Goal: Contribute content: Add original content to the website for others to see

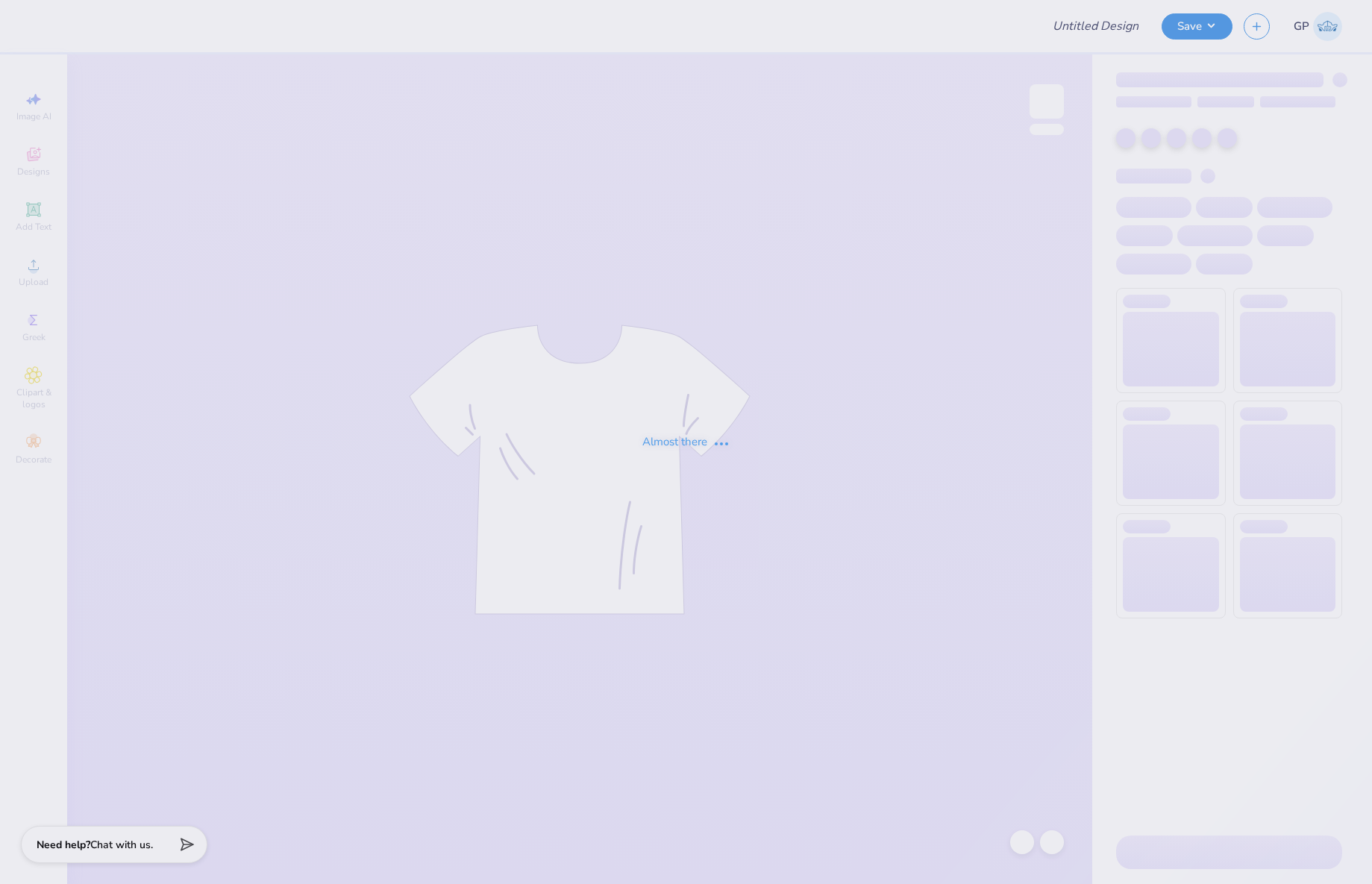
type input "Rockies Option 1"
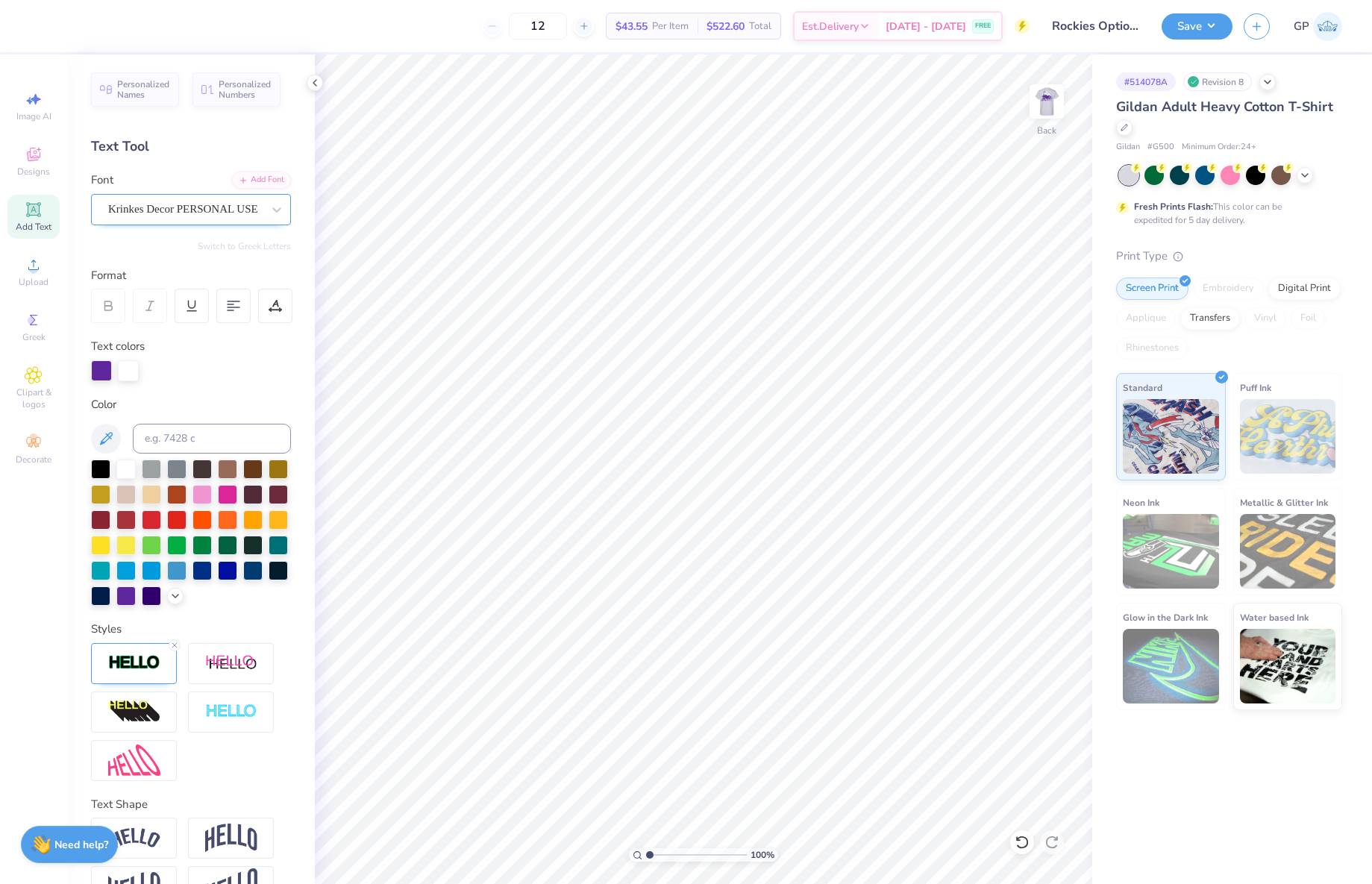
click at [125, 208] on div "Krinkes Decor PERSONAL USE" at bounding box center [184, 209] width 157 height 23
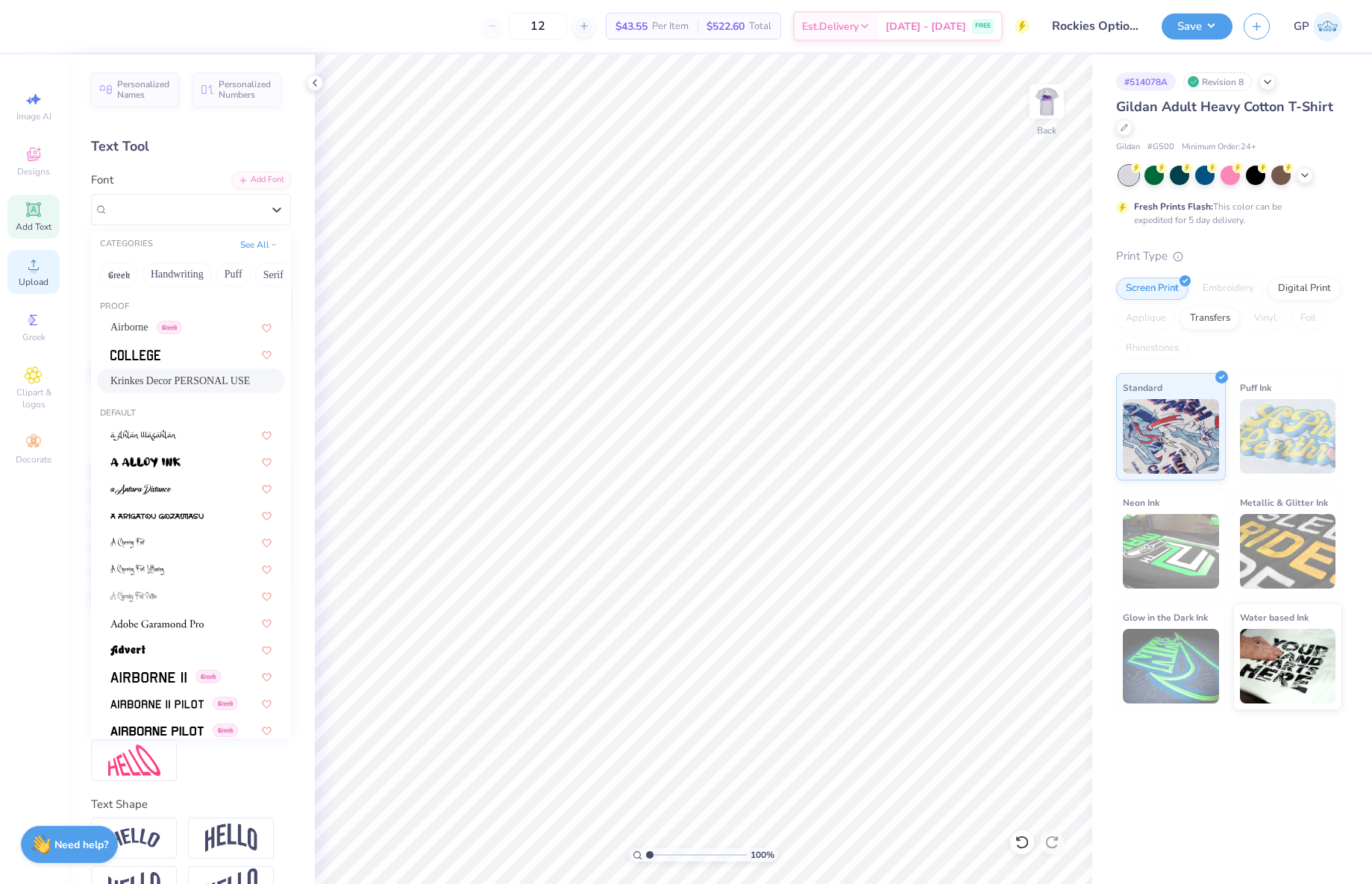
click at [28, 288] on span "Upload" at bounding box center [33, 281] width 30 height 12
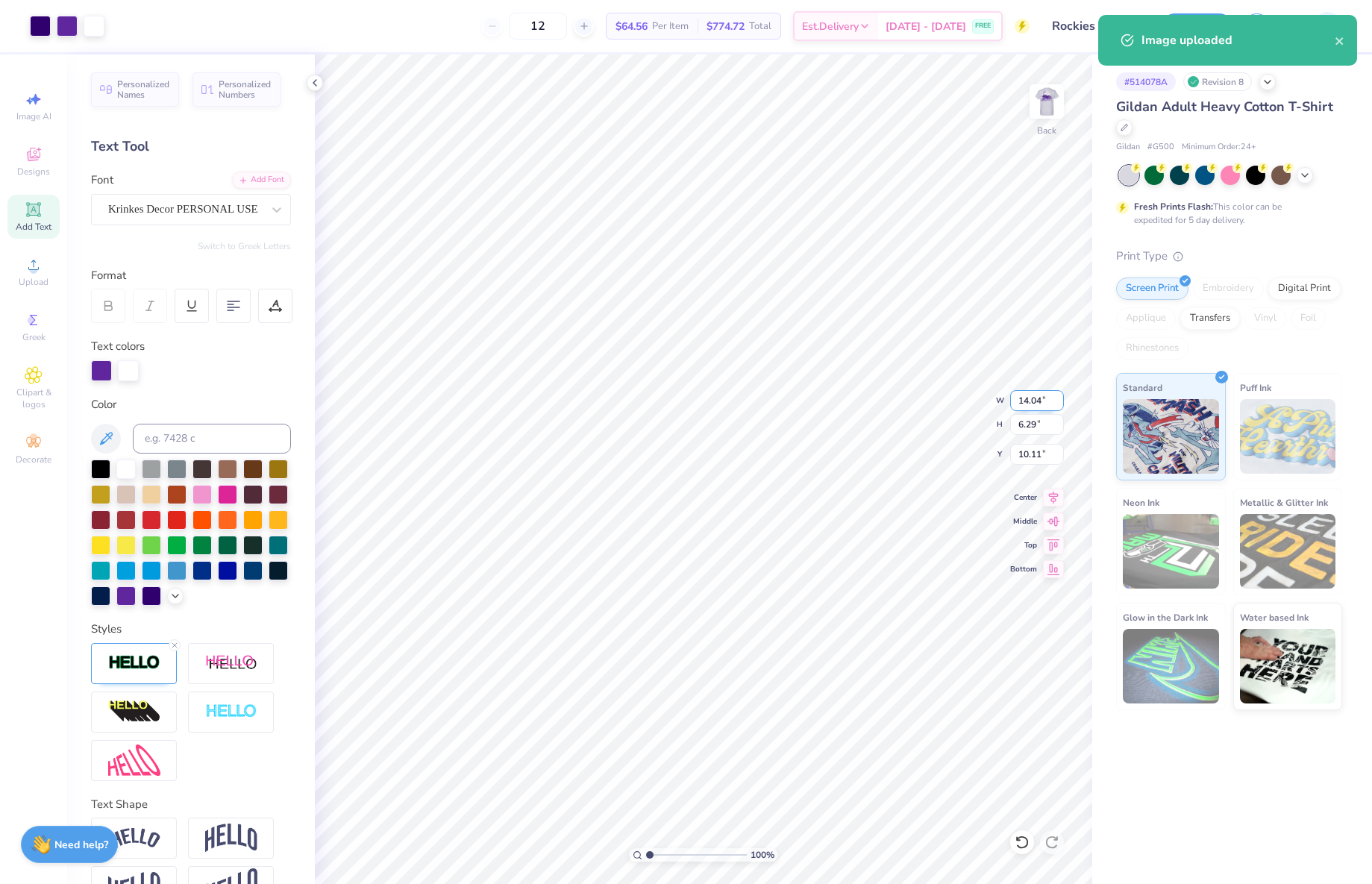
click at [1028, 398] on input "14.04" at bounding box center [1037, 400] width 54 height 21
type input "5.00"
type input "2.24"
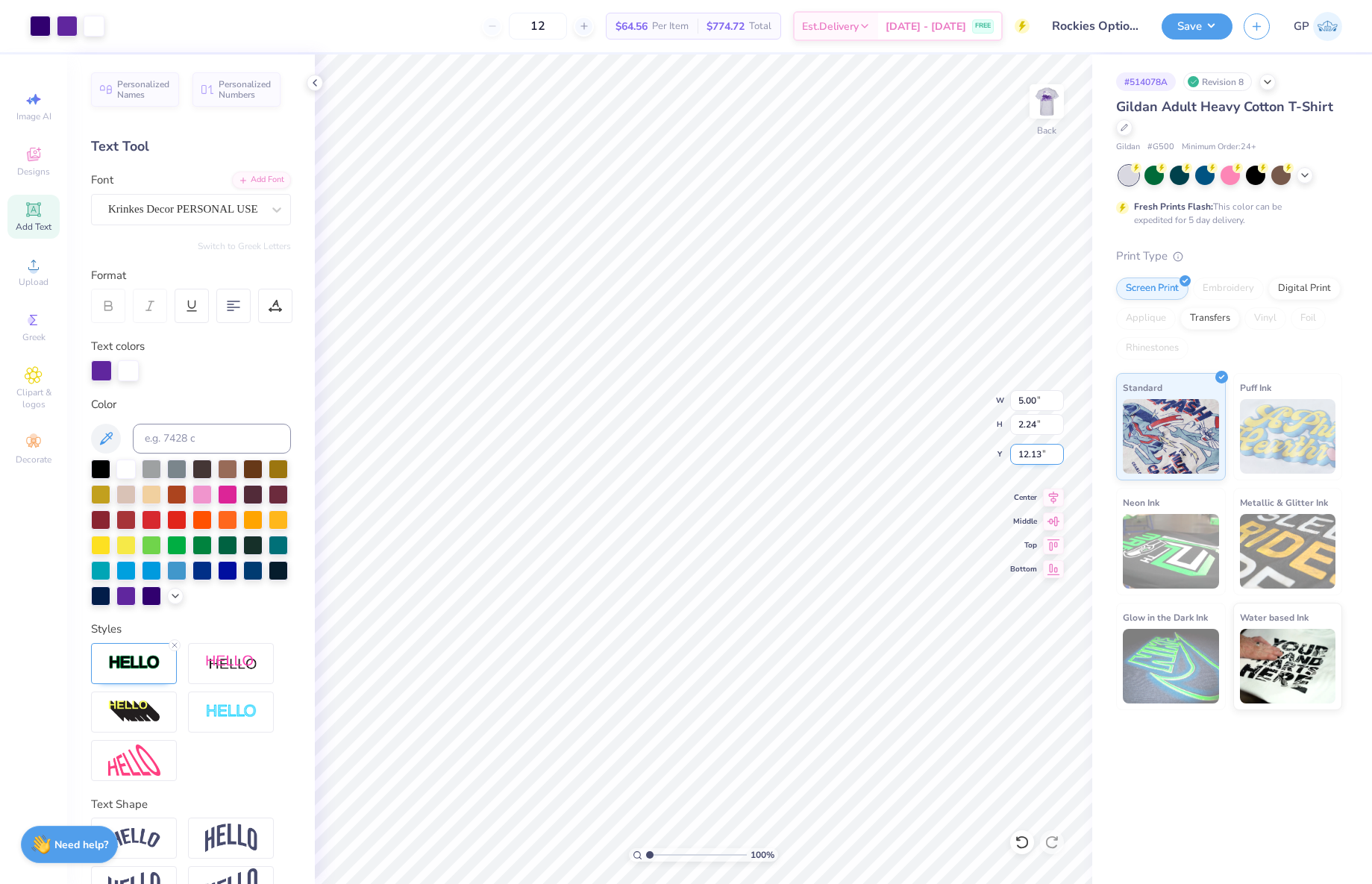
click at [1037, 447] on input "12.13" at bounding box center [1037, 454] width 54 height 21
type input "3.00"
click at [1062, 120] on img at bounding box center [1047, 101] width 60 height 60
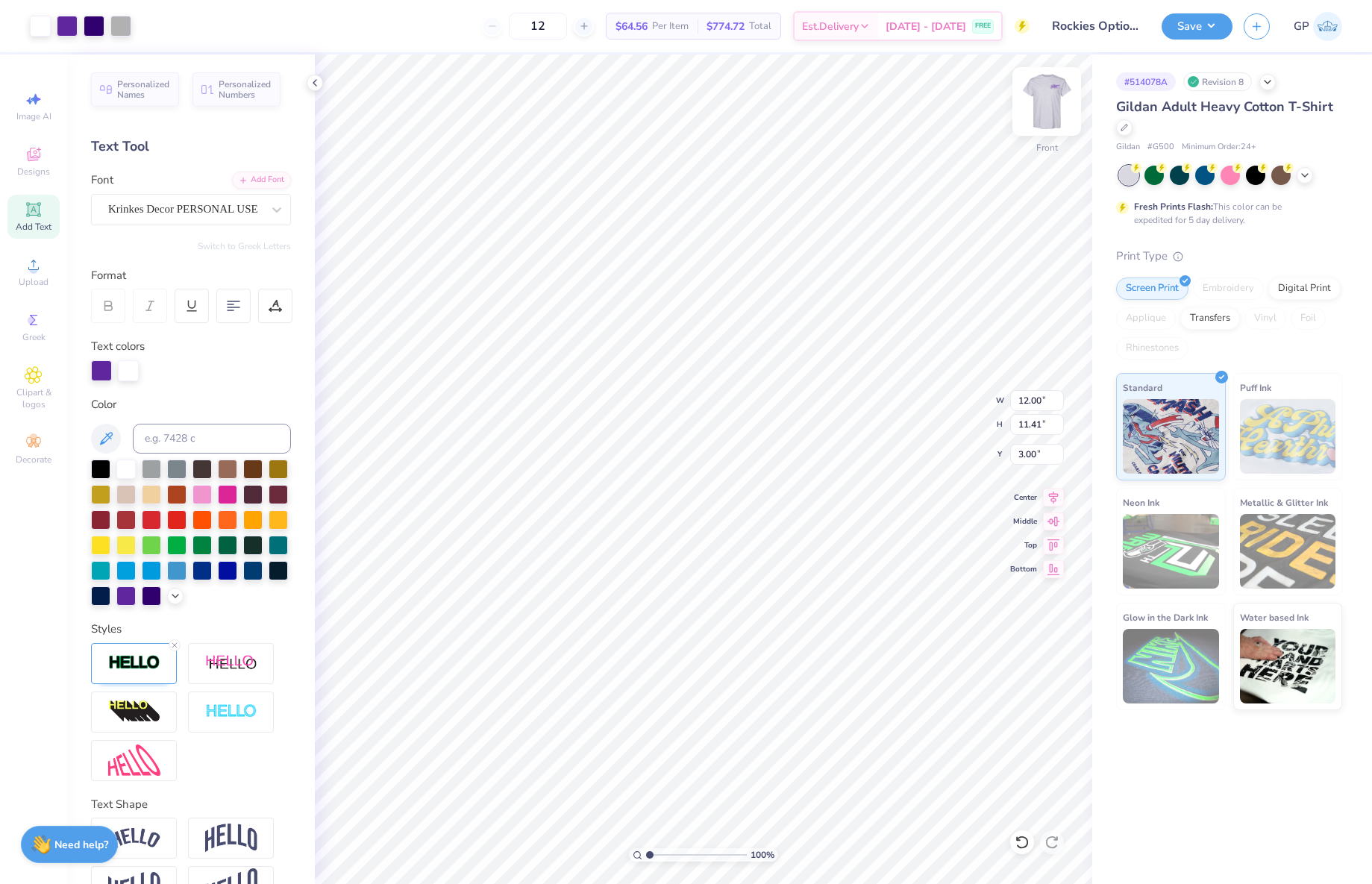
click at [1063, 99] on img at bounding box center [1047, 101] width 60 height 60
click at [1062, 99] on img at bounding box center [1047, 101] width 30 height 30
click at [1174, 30] on button "Save" at bounding box center [1197, 23] width 71 height 26
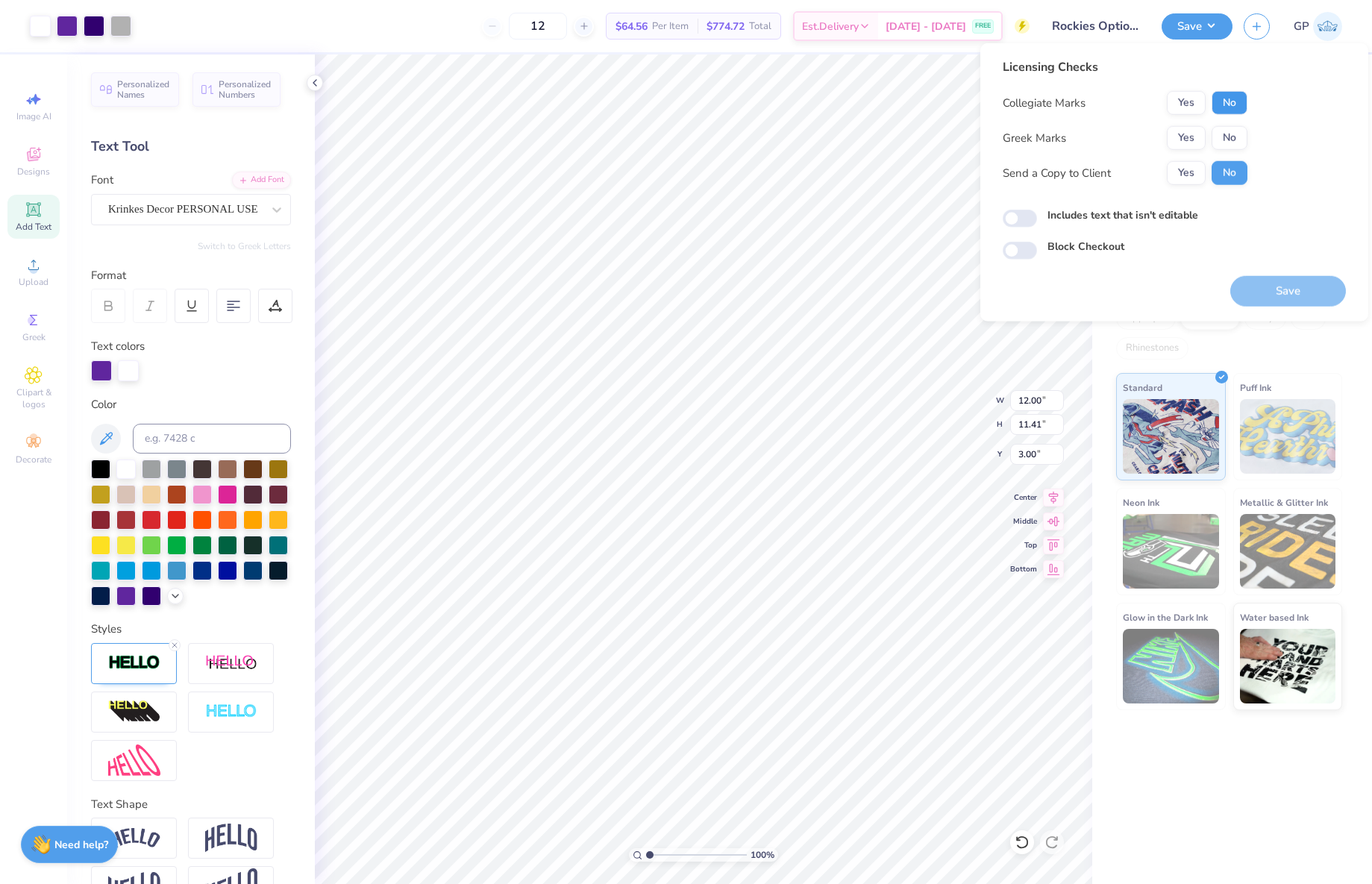
click at [1227, 95] on button "No" at bounding box center [1229, 103] width 36 height 24
click at [1182, 126] on button "Yes" at bounding box center [1186, 138] width 39 height 24
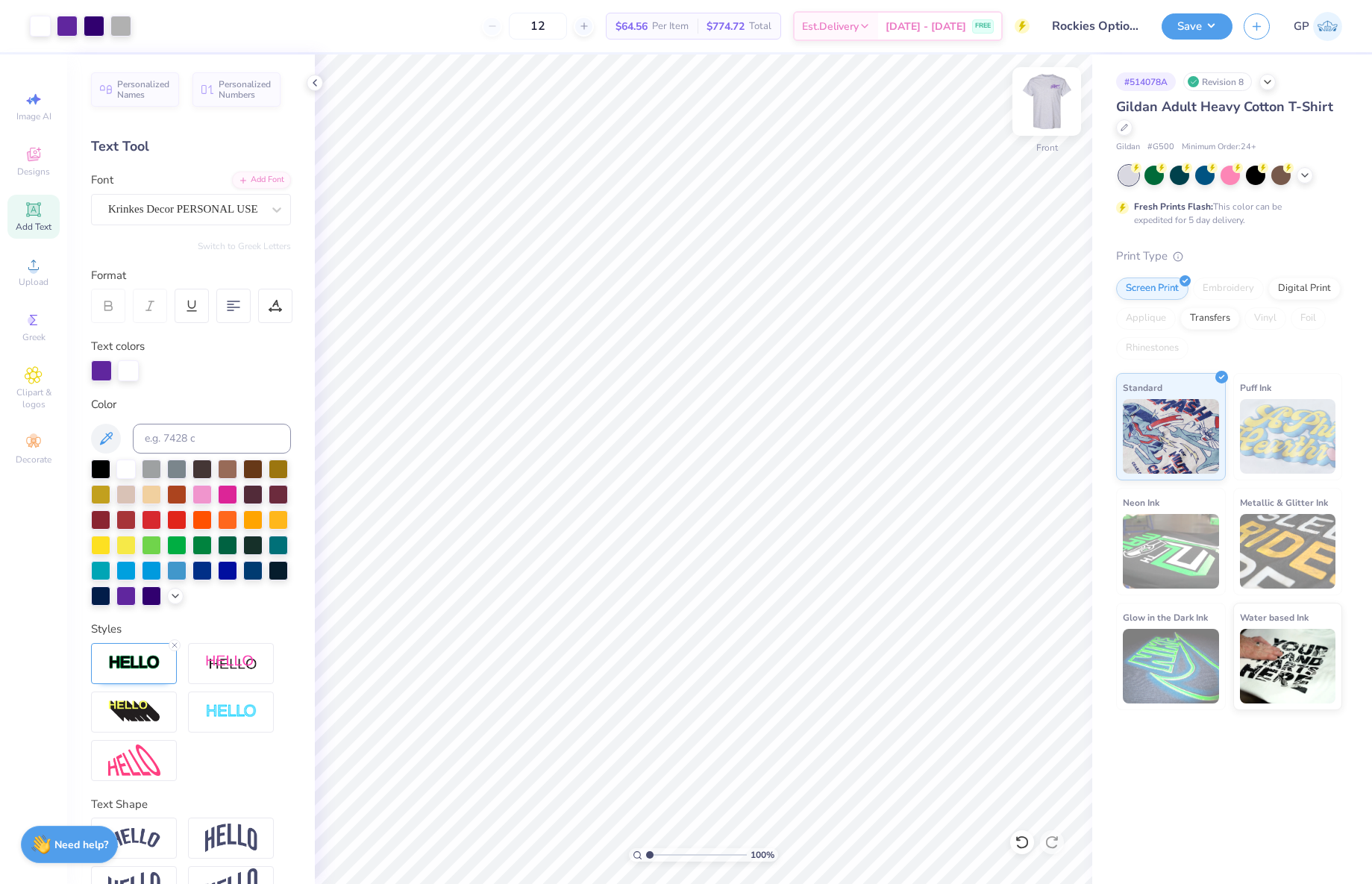
click at [1052, 104] on img at bounding box center [1047, 101] width 60 height 60
click at [27, 292] on div "Upload" at bounding box center [33, 271] width 52 height 44
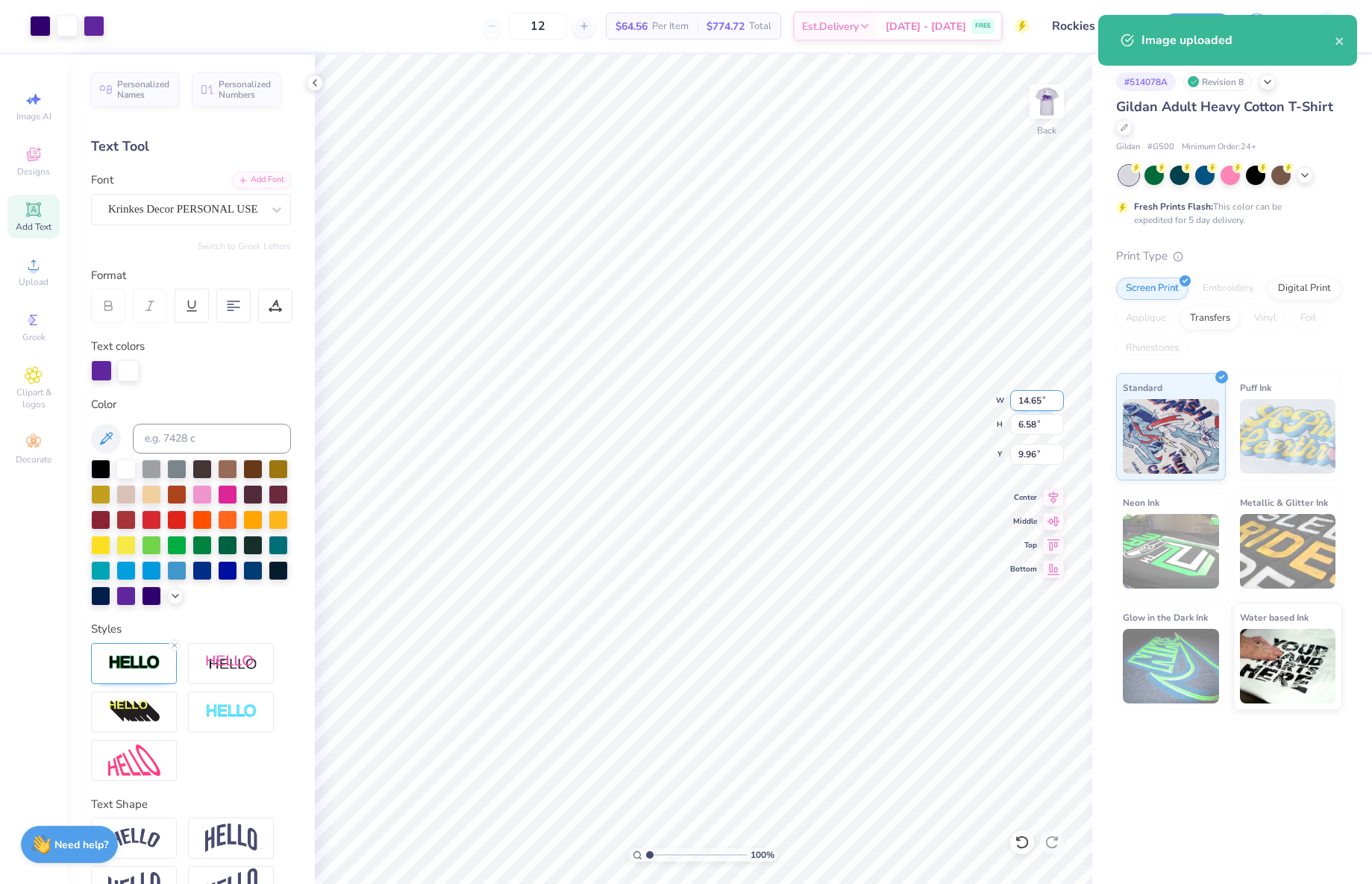
click at [1026, 393] on input "14.65" at bounding box center [1037, 400] width 54 height 21
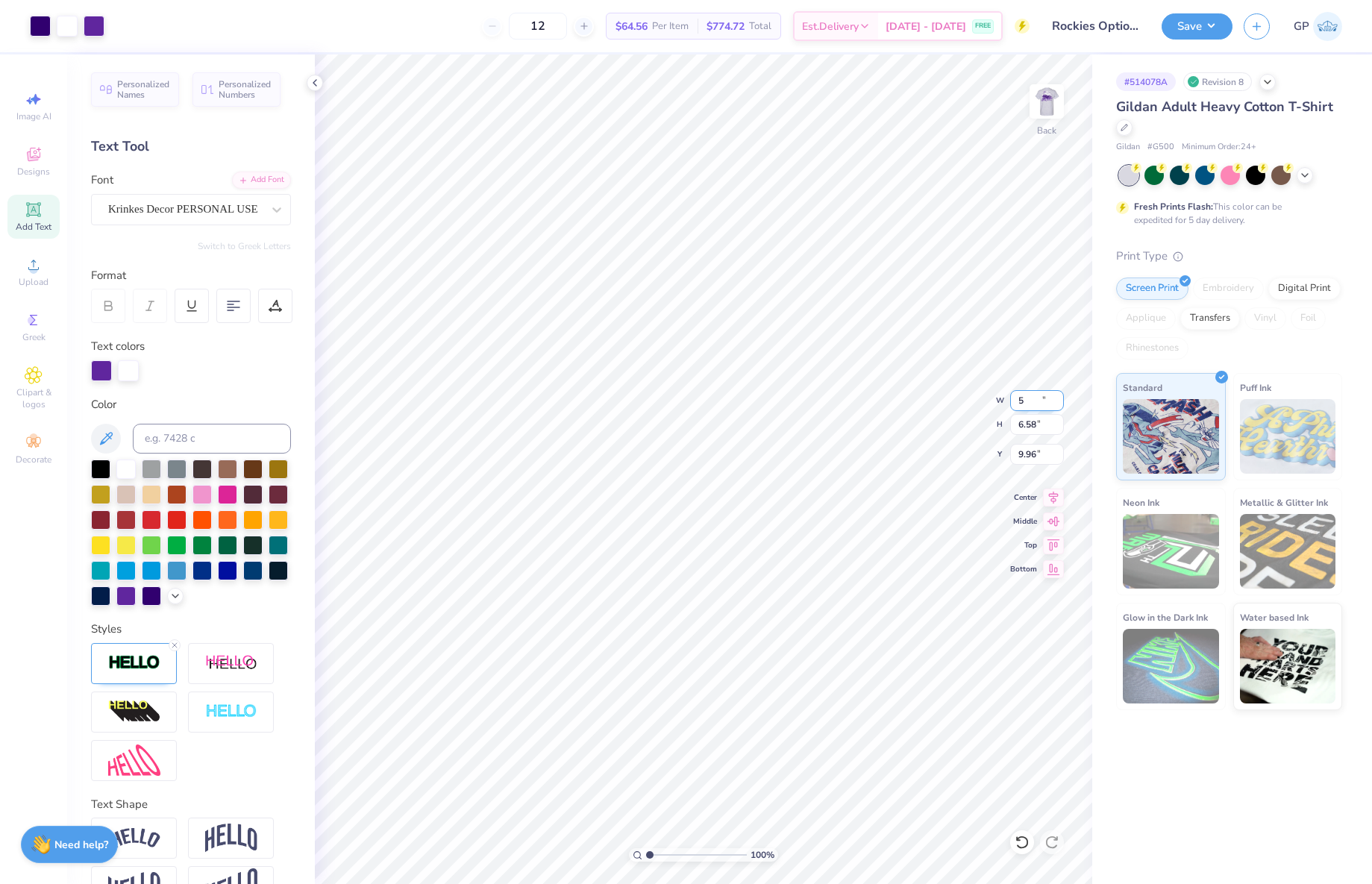
type input "5.00"
type input "2.25"
click at [1031, 460] on input "12.13" at bounding box center [1037, 454] width 54 height 21
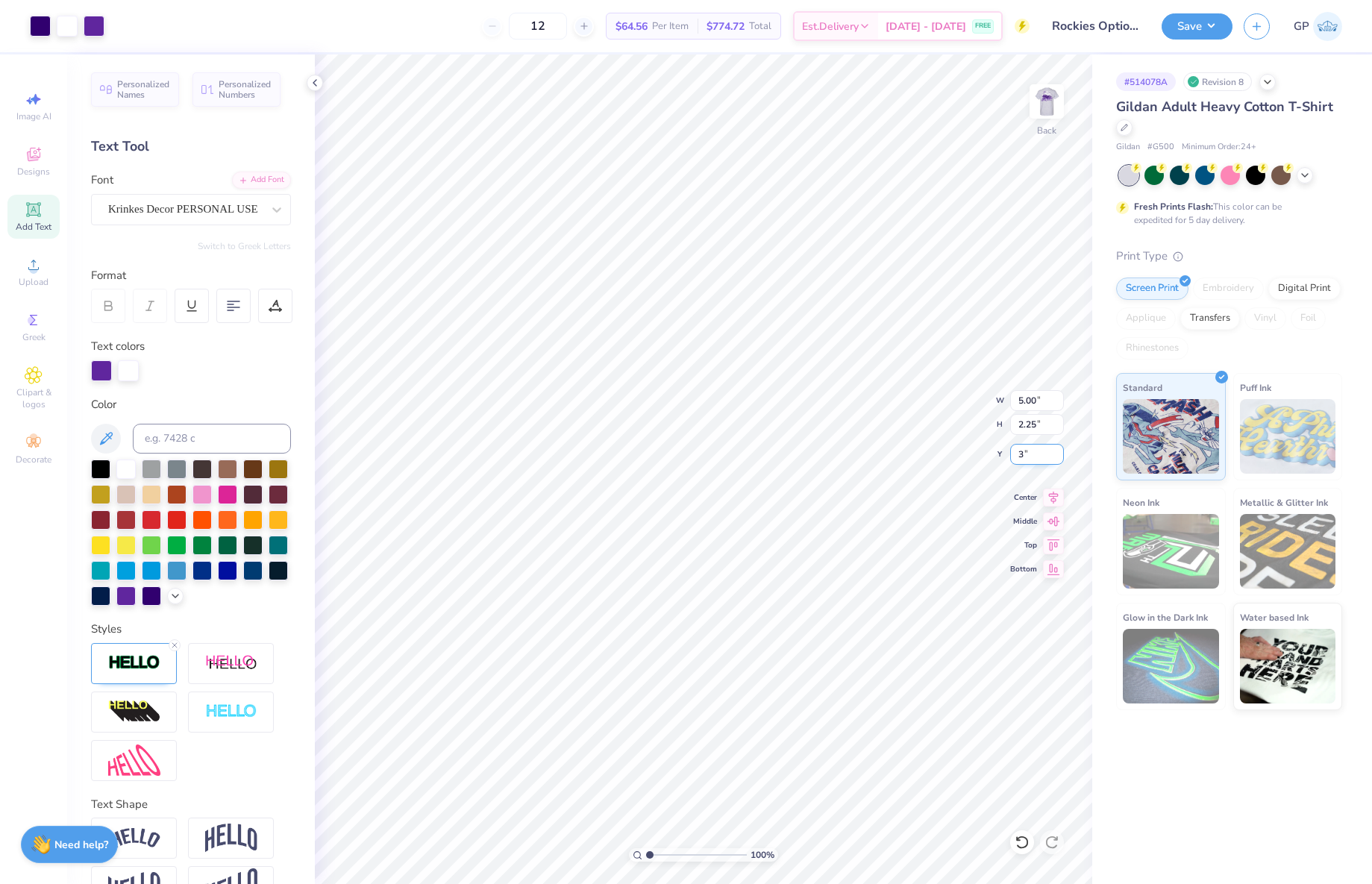
type input "3.00"
click at [1041, 452] on input "2.85" at bounding box center [1037, 454] width 54 height 21
type input "3.00"
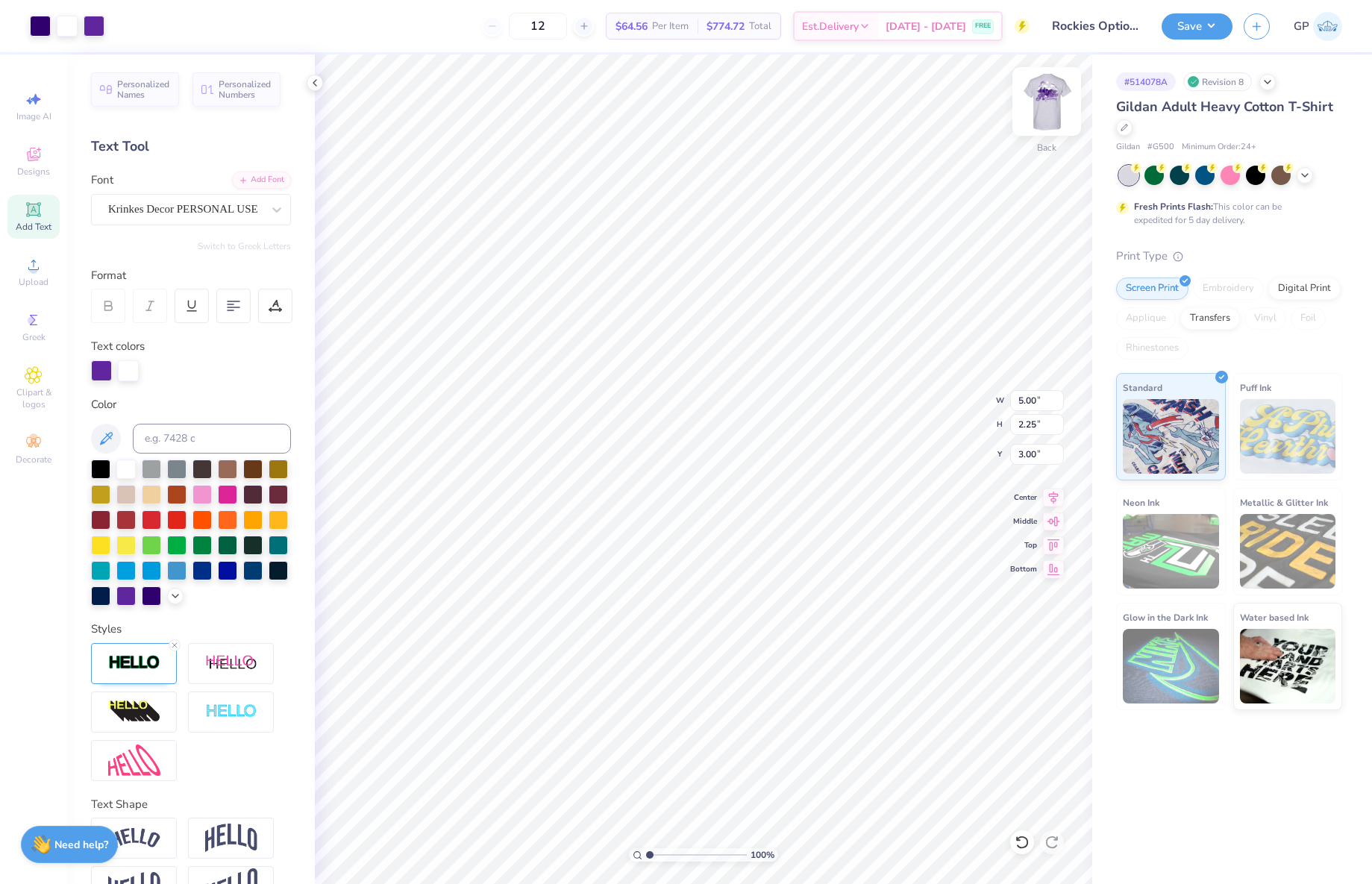
click at [1048, 117] on img at bounding box center [1047, 101] width 60 height 60
click at [1184, 18] on button "Save" at bounding box center [1197, 23] width 71 height 26
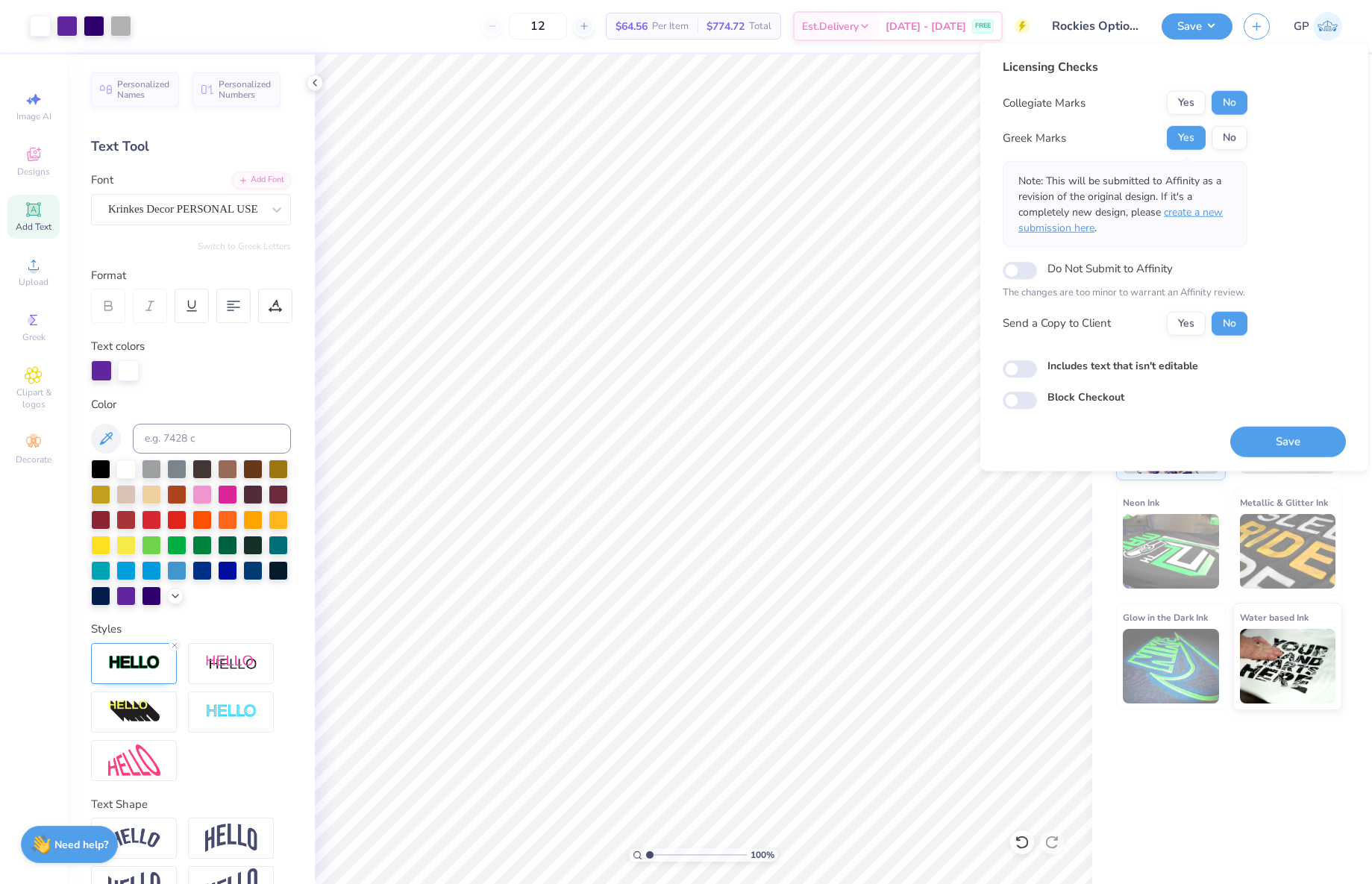
click at [1203, 209] on span "create a new submission here" at bounding box center [1120, 220] width 204 height 30
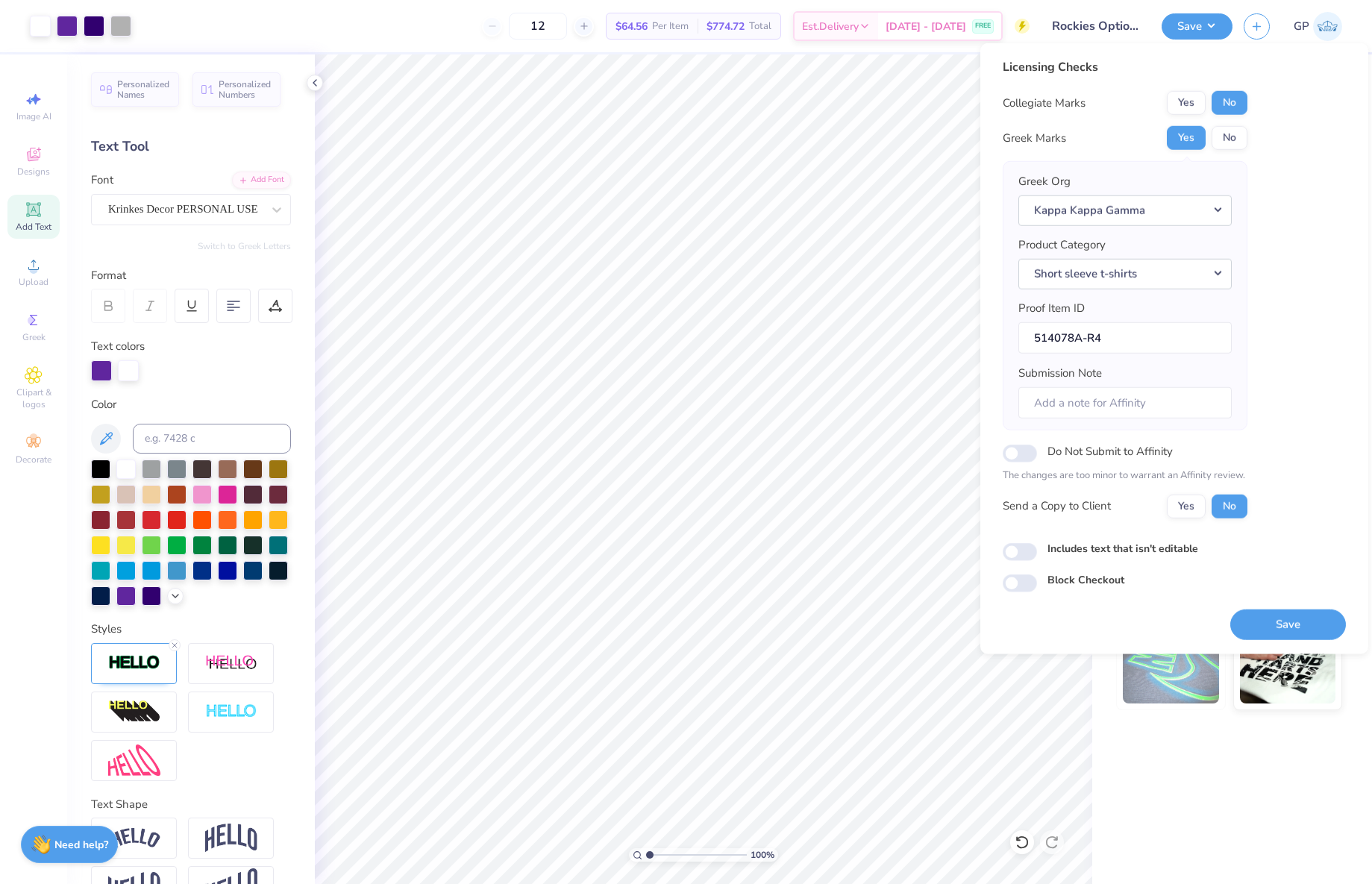
click at [1009, 559] on div "Licensing Checks Collegiate Marks Yes No Greek Marks Yes No Greek Org Kappa Kap…" at bounding box center [1174, 325] width 343 height 534
click at [1027, 554] on input "Includes text that isn't editable" at bounding box center [1020, 552] width 34 height 18
checkbox input "true"
click at [1310, 620] on button "Save" at bounding box center [1288, 623] width 115 height 31
